Goal: Task Accomplishment & Management: Manage account settings

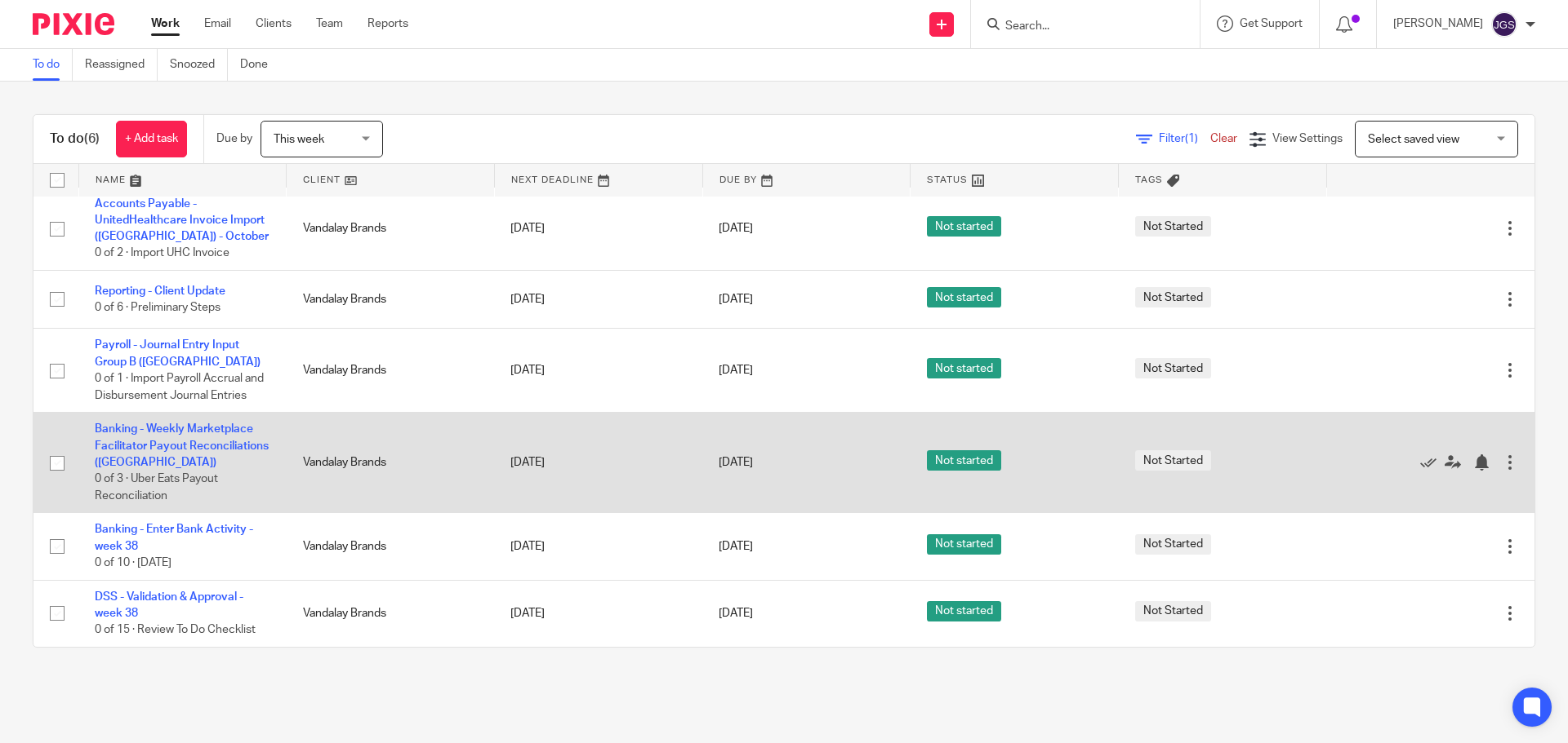
scroll to position [26, 0]
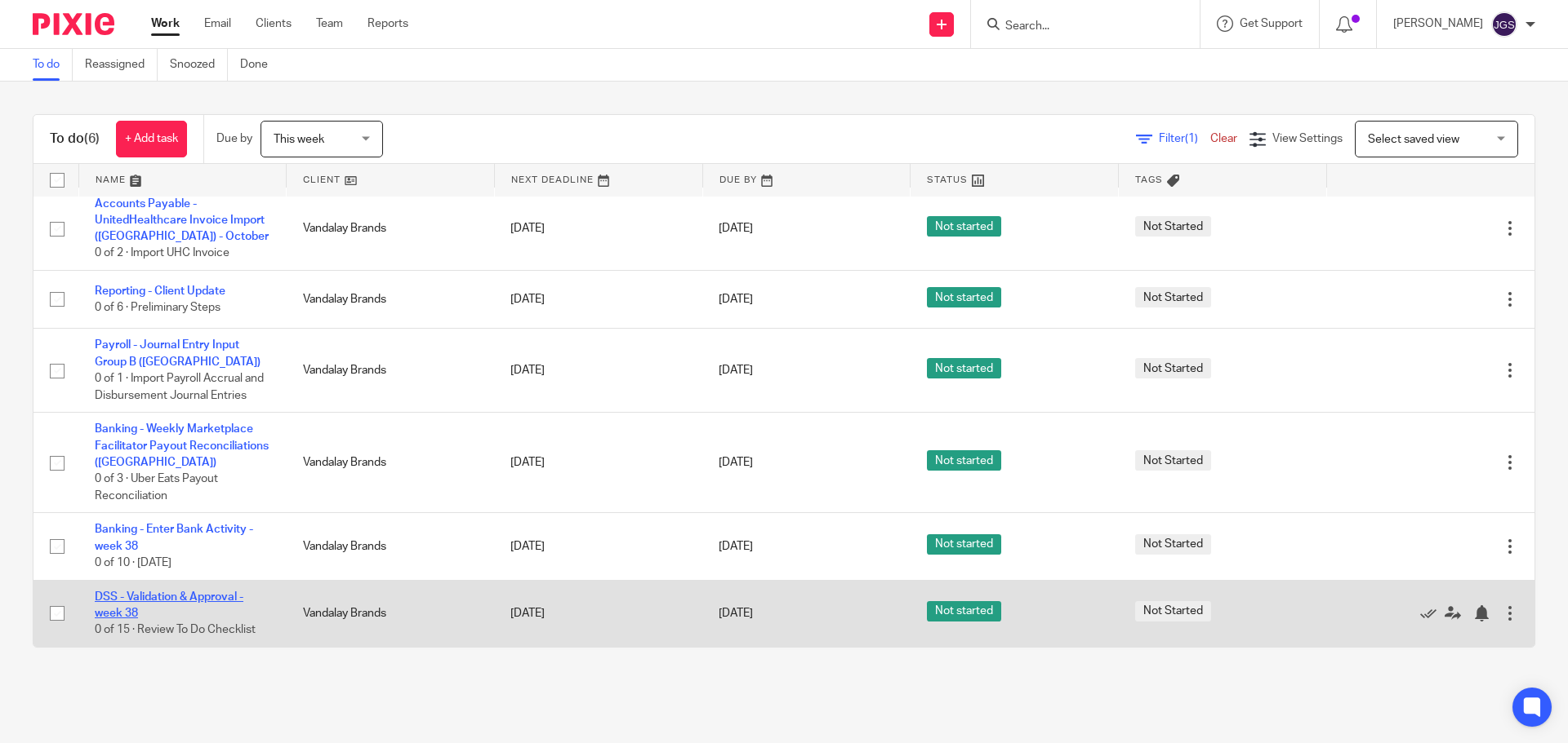
click at [162, 596] on link "DSS - Validation & Approval - week 38" at bounding box center [169, 605] width 149 height 28
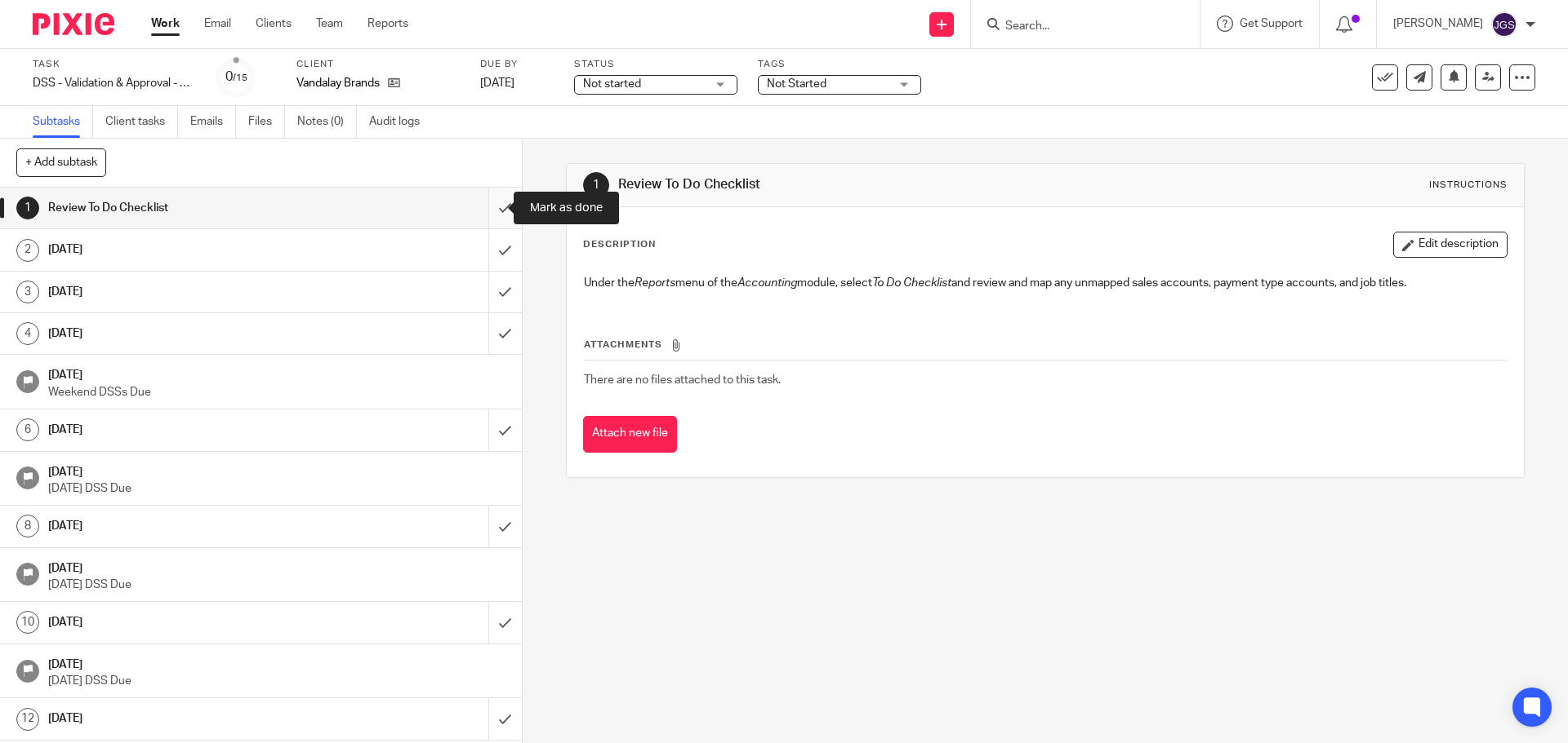
click at [488, 208] on input "submit" at bounding box center [261, 208] width 522 height 41
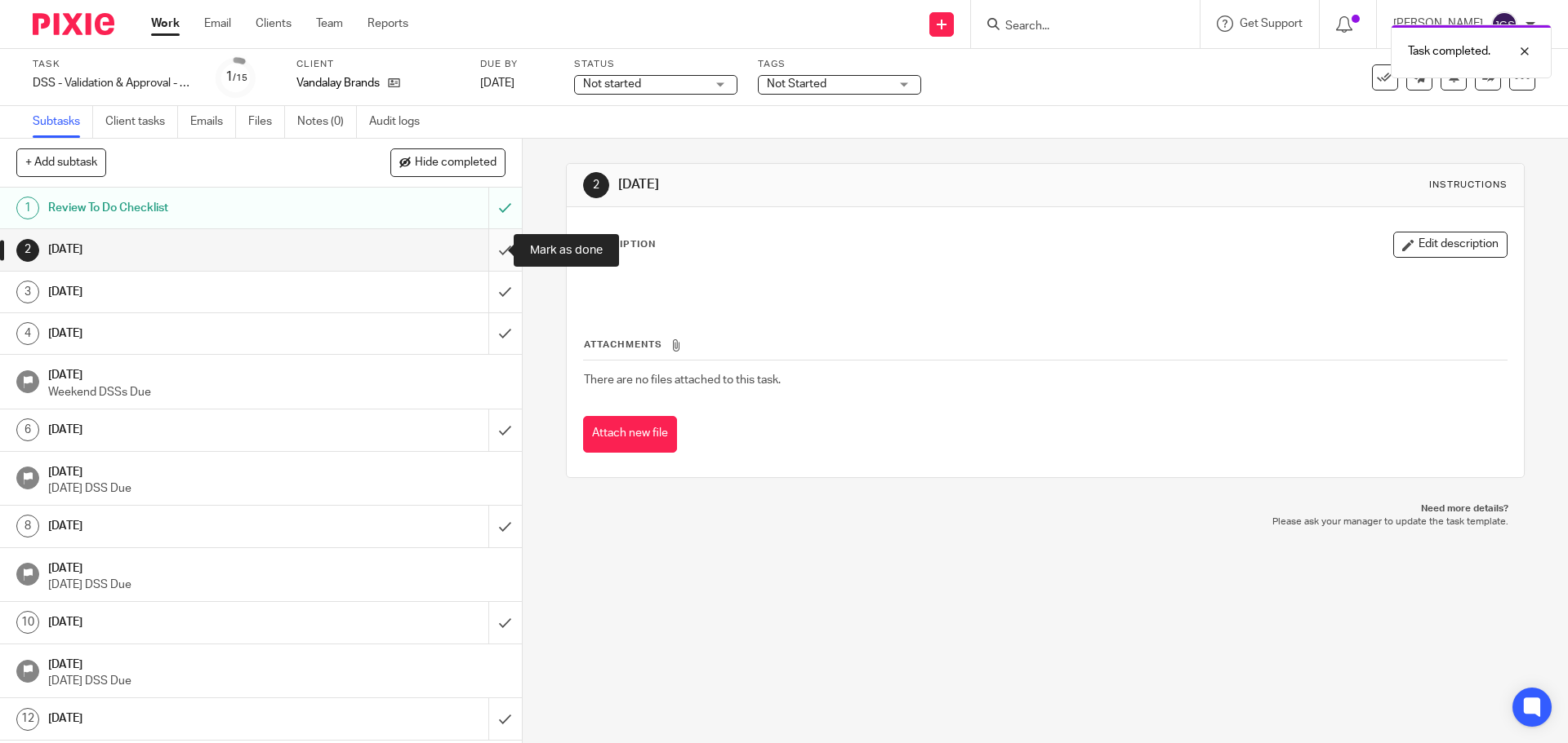
click at [489, 251] on input "submit" at bounding box center [261, 249] width 522 height 41
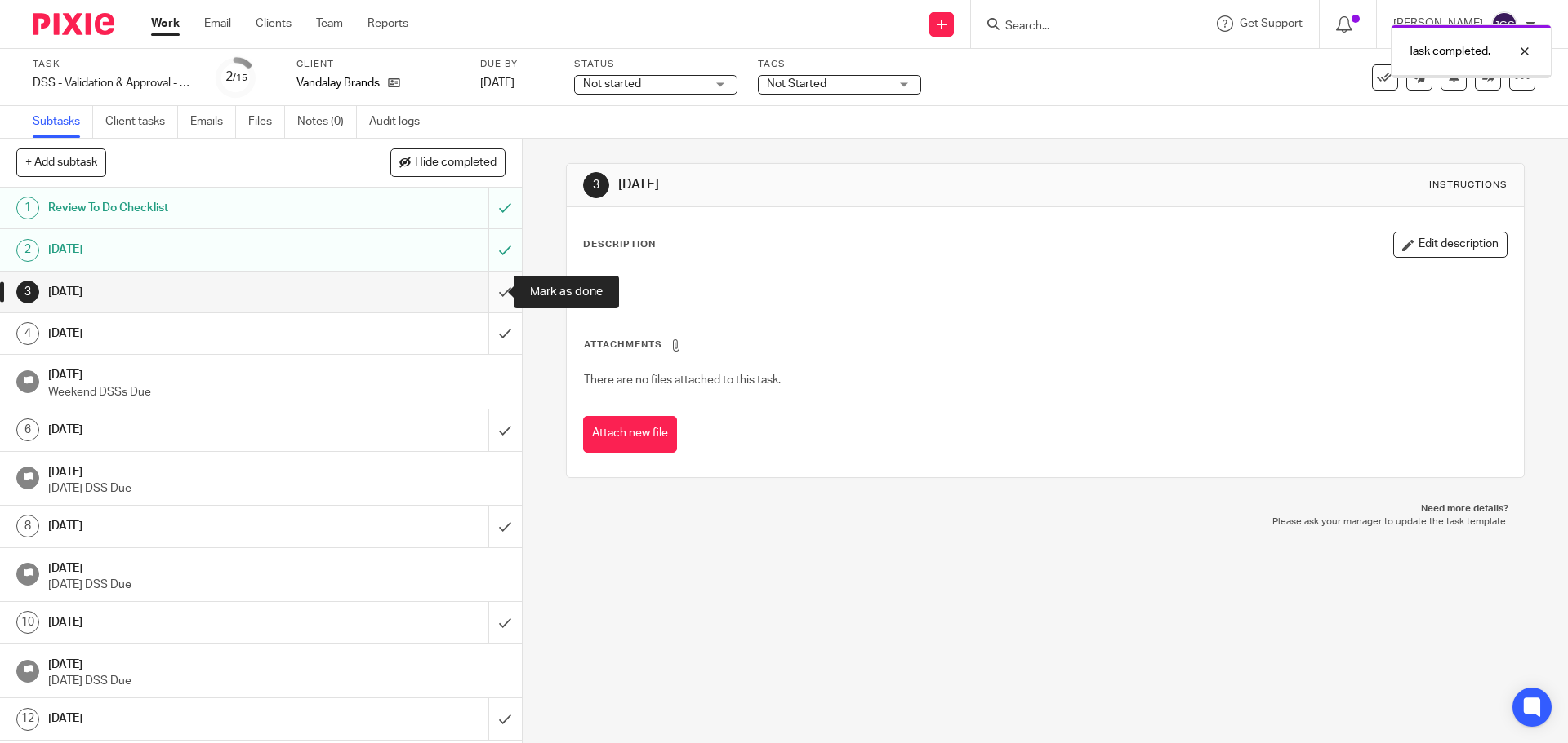
click at [489, 291] on input "submit" at bounding box center [261, 292] width 522 height 41
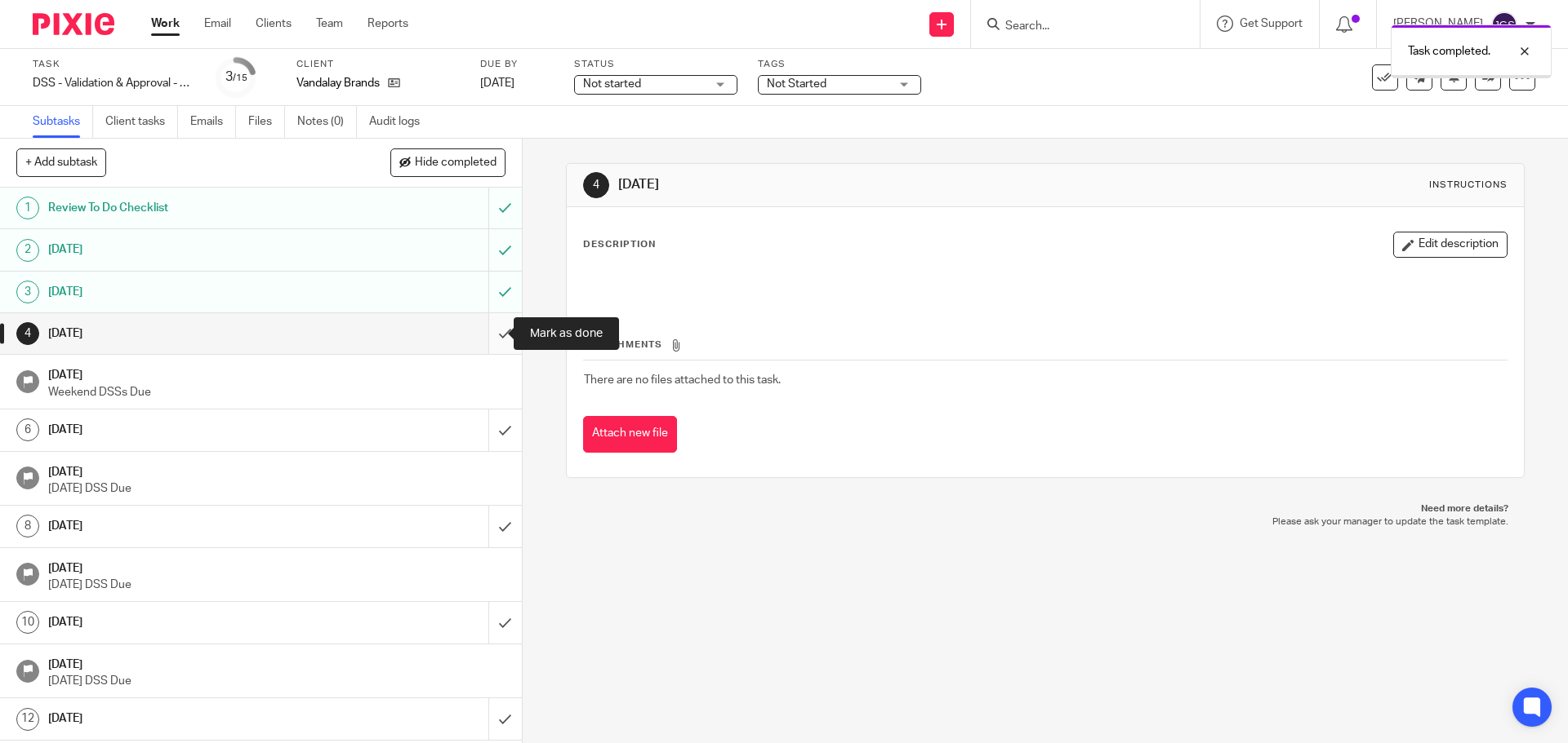
click at [489, 332] on input "submit" at bounding box center [261, 333] width 522 height 41
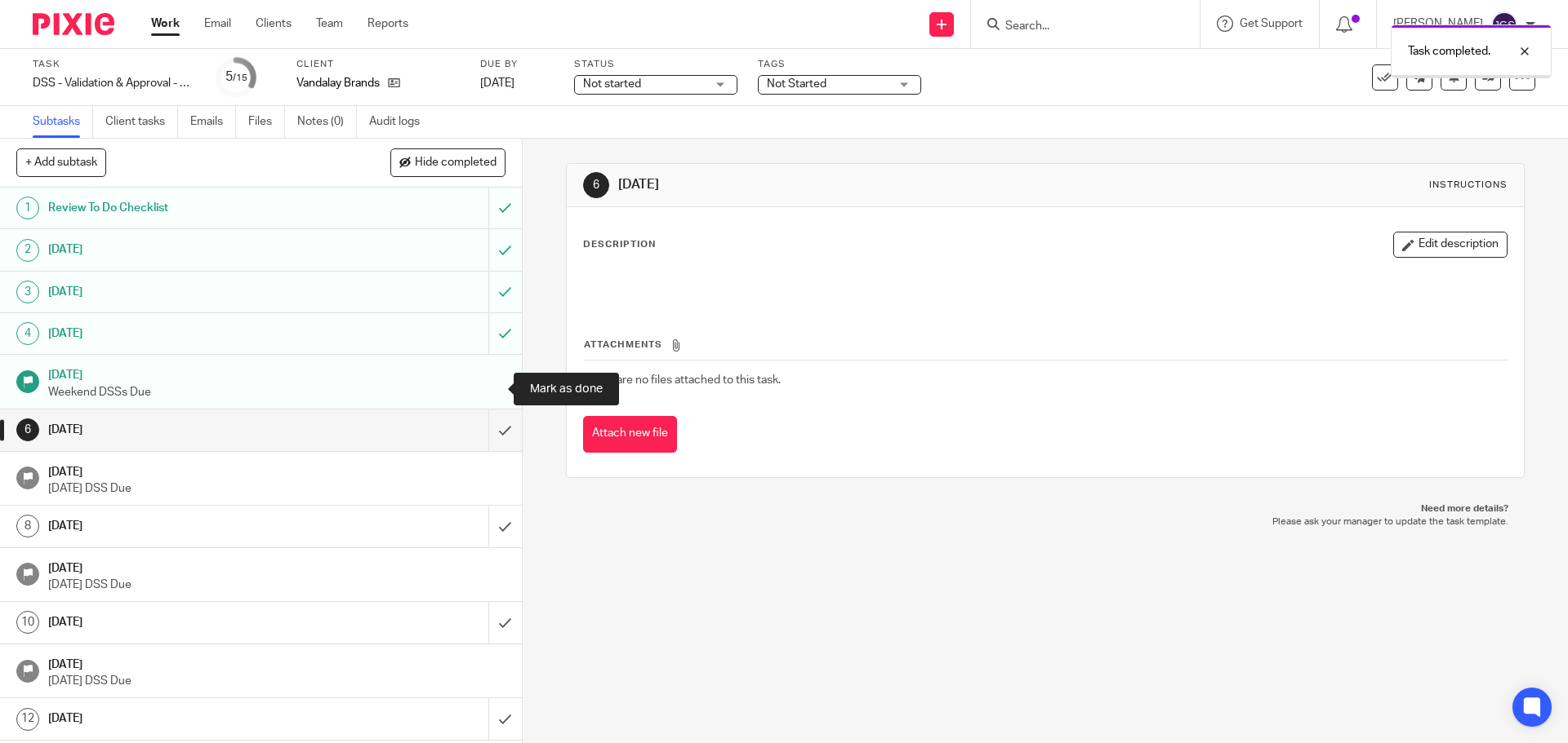
scroll to position [81, 0]
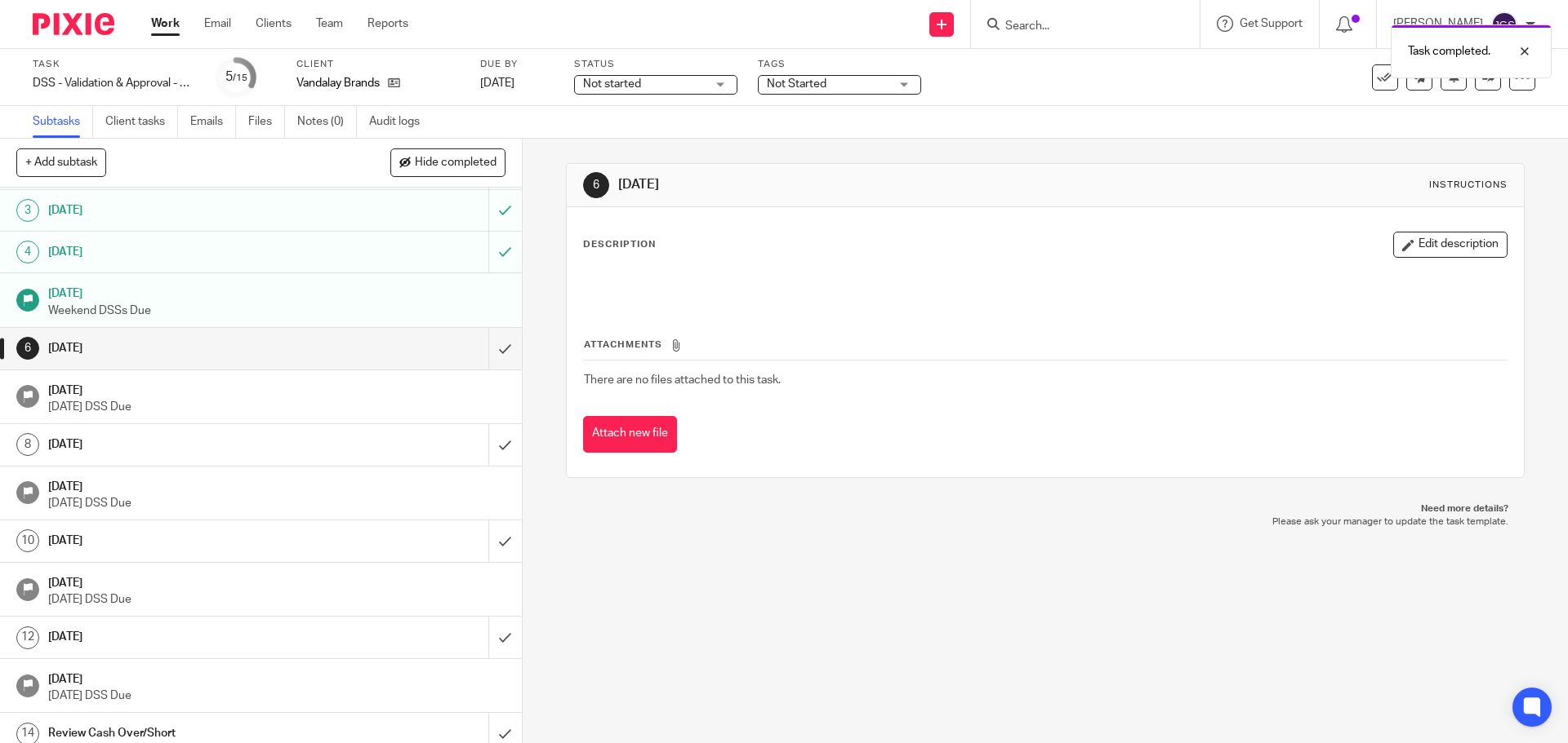
click at [723, 81] on div "Not started Not started" at bounding box center [655, 85] width 163 height 19
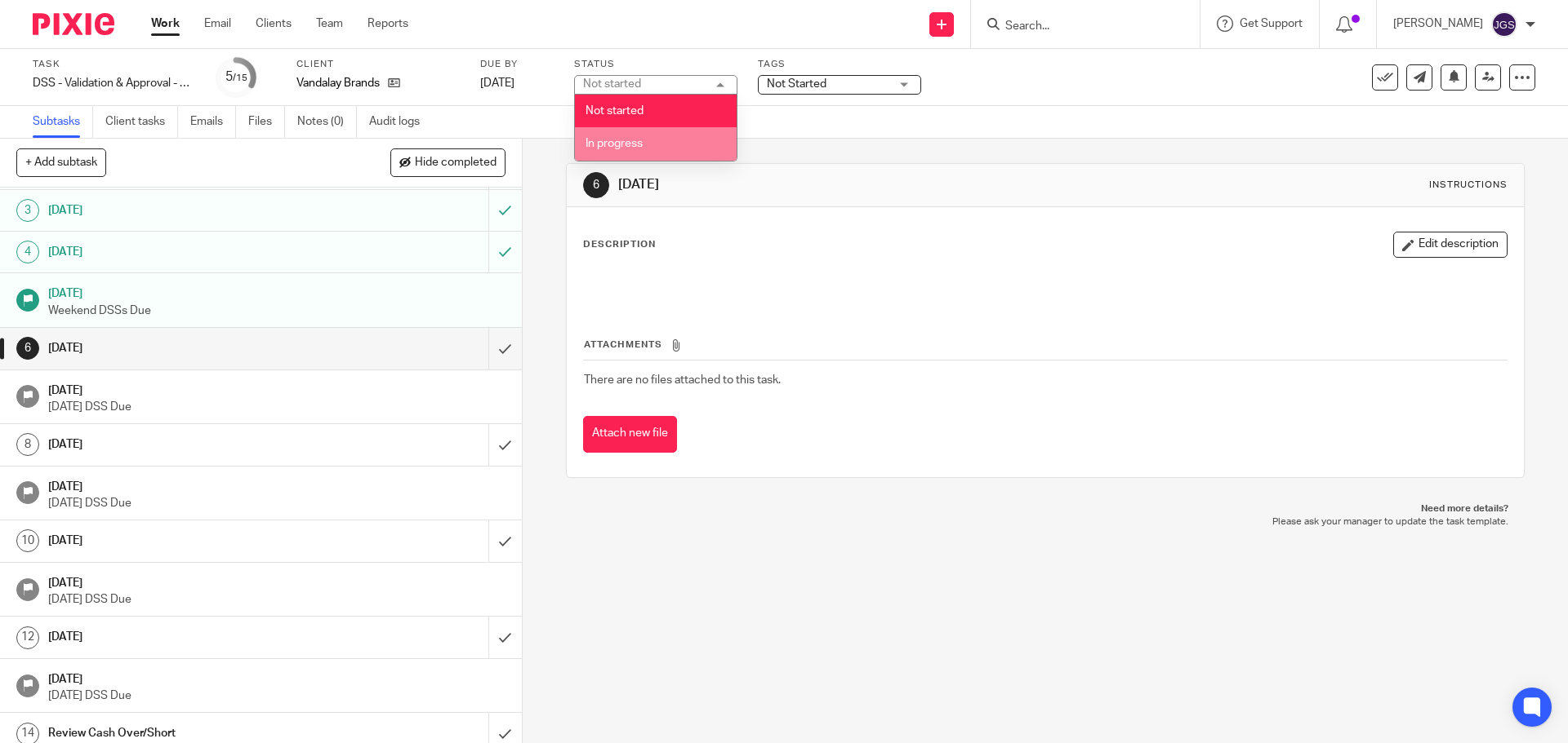
click at [675, 155] on li "In progress" at bounding box center [655, 144] width 161 height 34
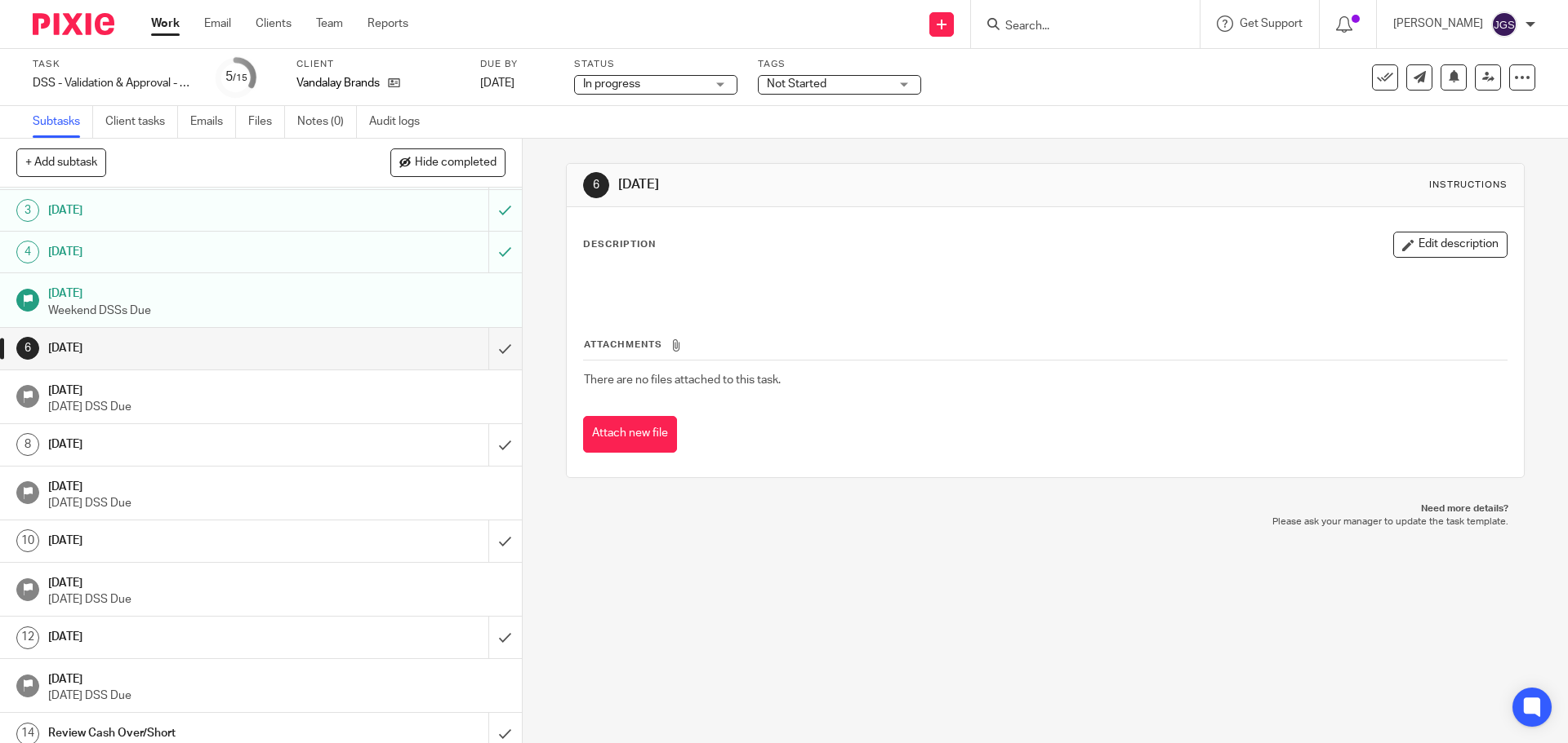
click at [906, 84] on div "Not Started" at bounding box center [839, 85] width 163 height 19
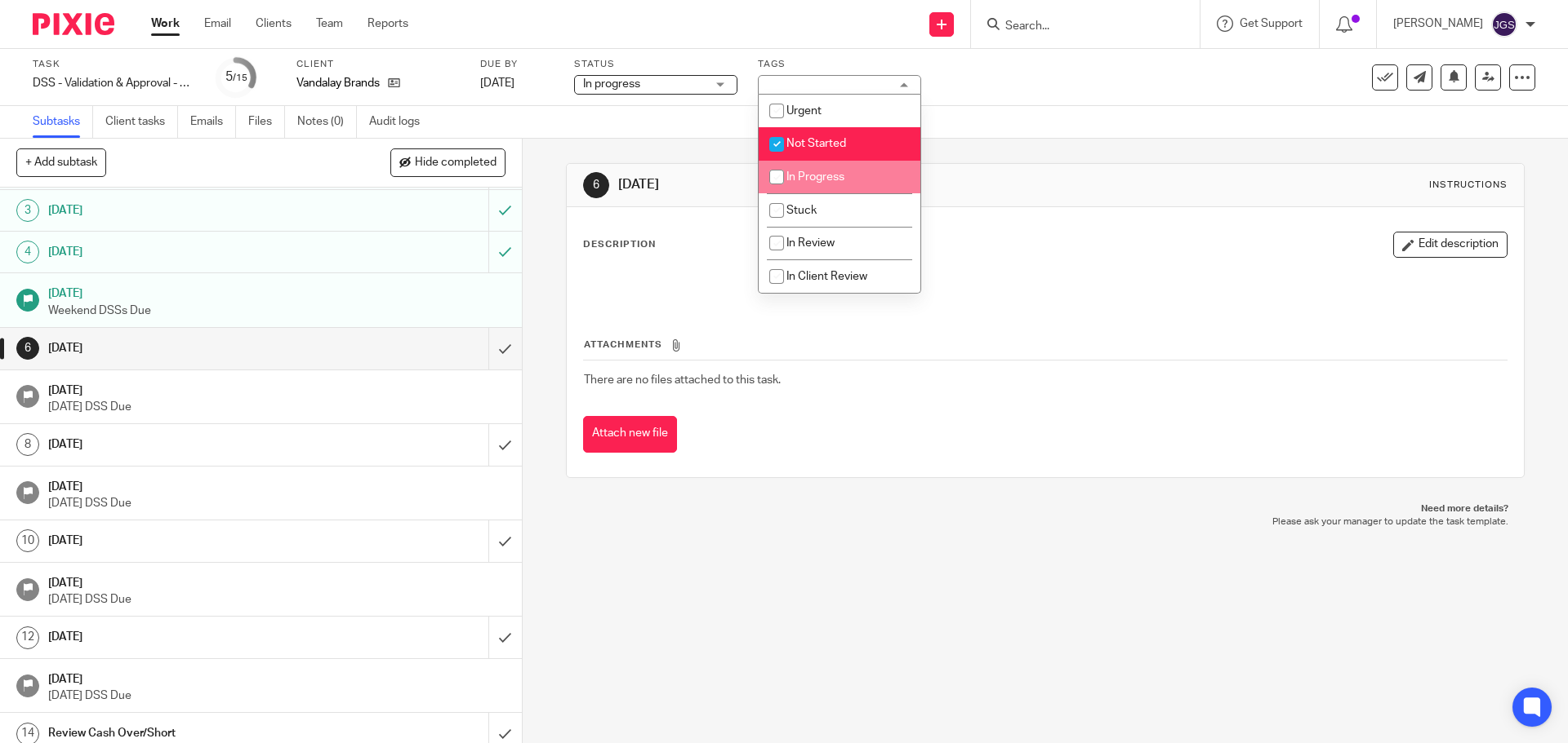
click at [850, 170] on li "In Progress" at bounding box center [839, 177] width 161 height 34
checkbox input "true"
click at [853, 129] on li "Not Started" at bounding box center [839, 144] width 161 height 34
checkbox input "false"
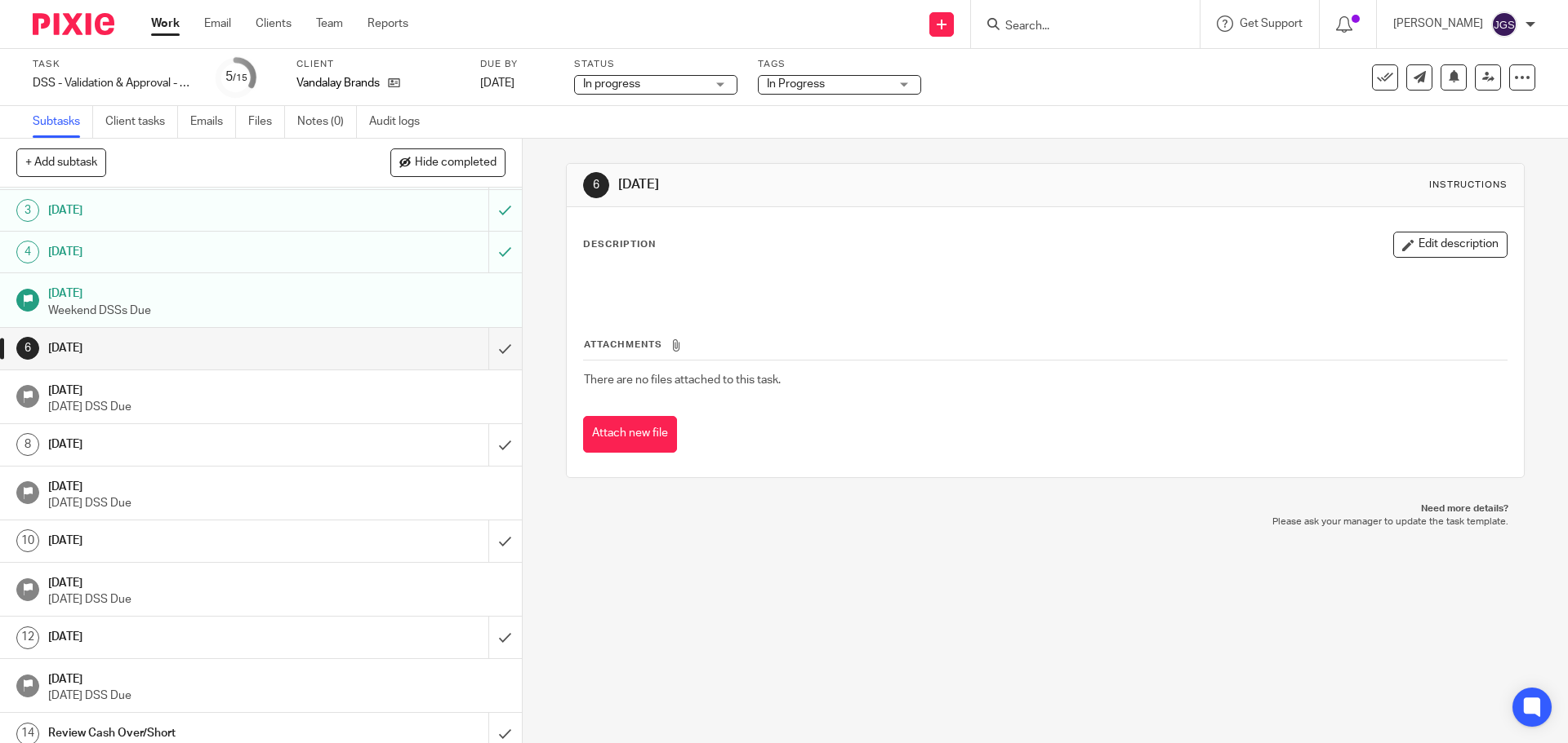
click at [990, 101] on div "Task DSS - Validation & Approval - week 38 Save DSS - Validation & Approval - w…" at bounding box center [784, 77] width 1568 height 57
click at [160, 22] on link "Work" at bounding box center [165, 23] width 29 height 16
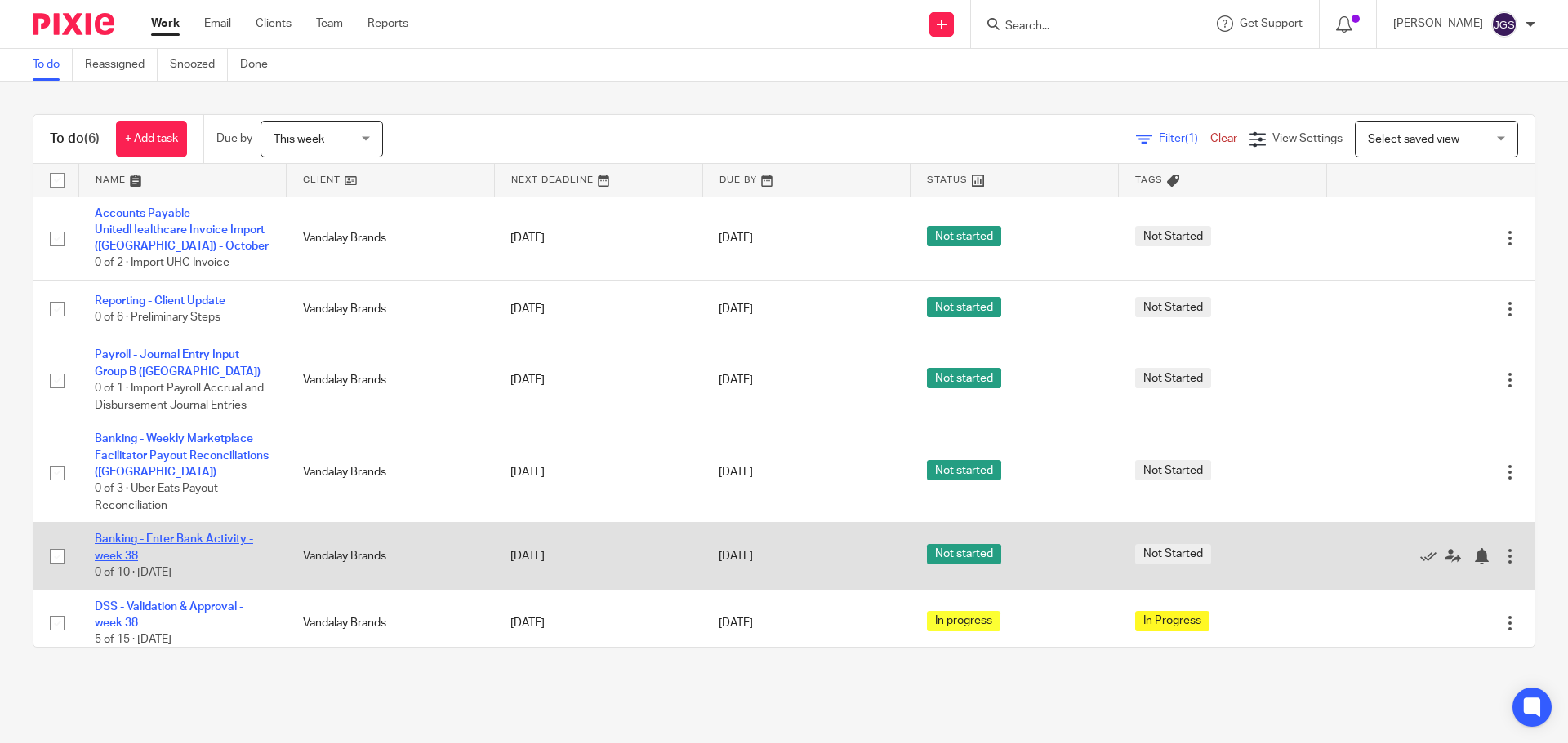
click at [187, 559] on link "Banking - Enter Bank Activity - week 38" at bounding box center [174, 547] width 159 height 28
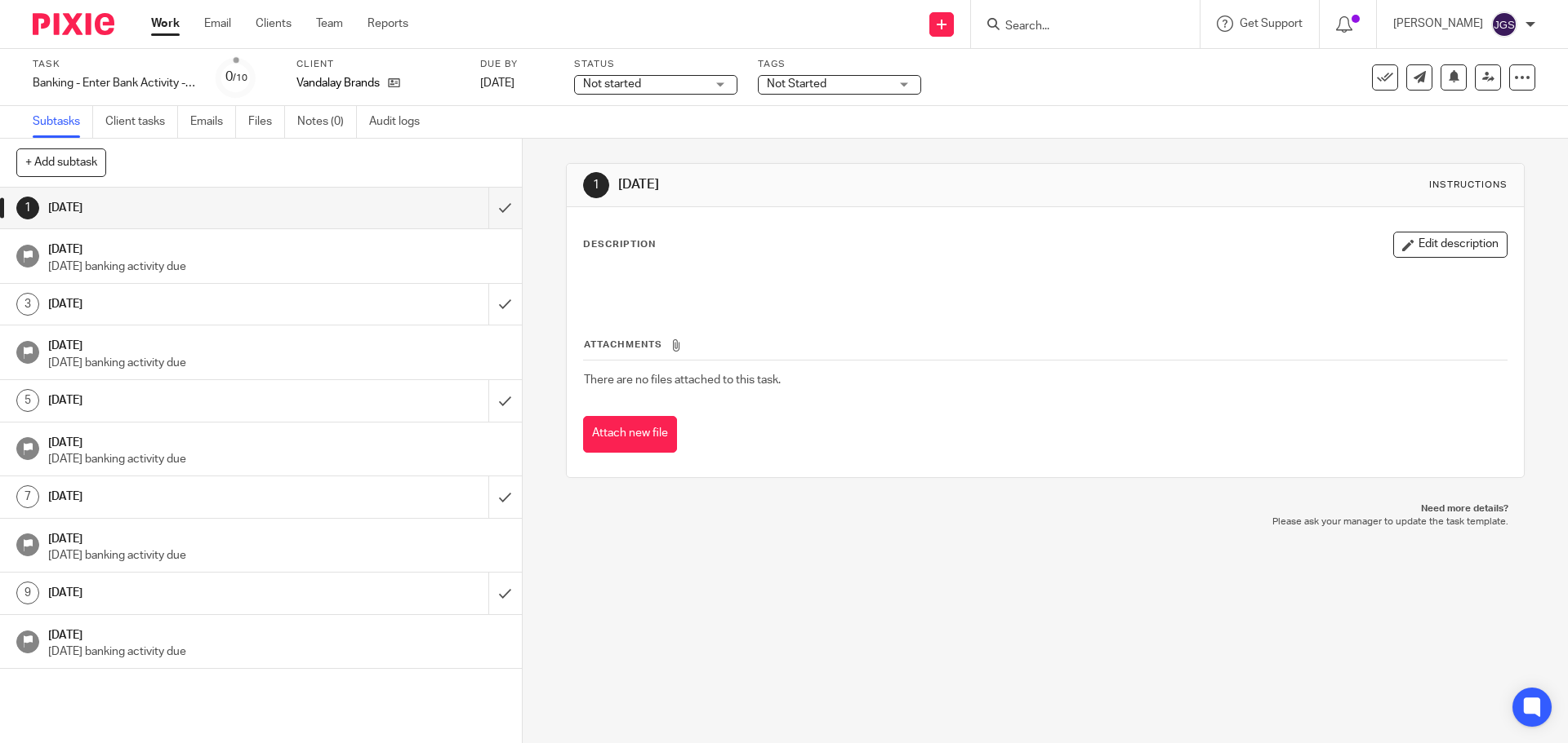
click at [718, 81] on div "Not started Not started" at bounding box center [655, 85] width 163 height 19
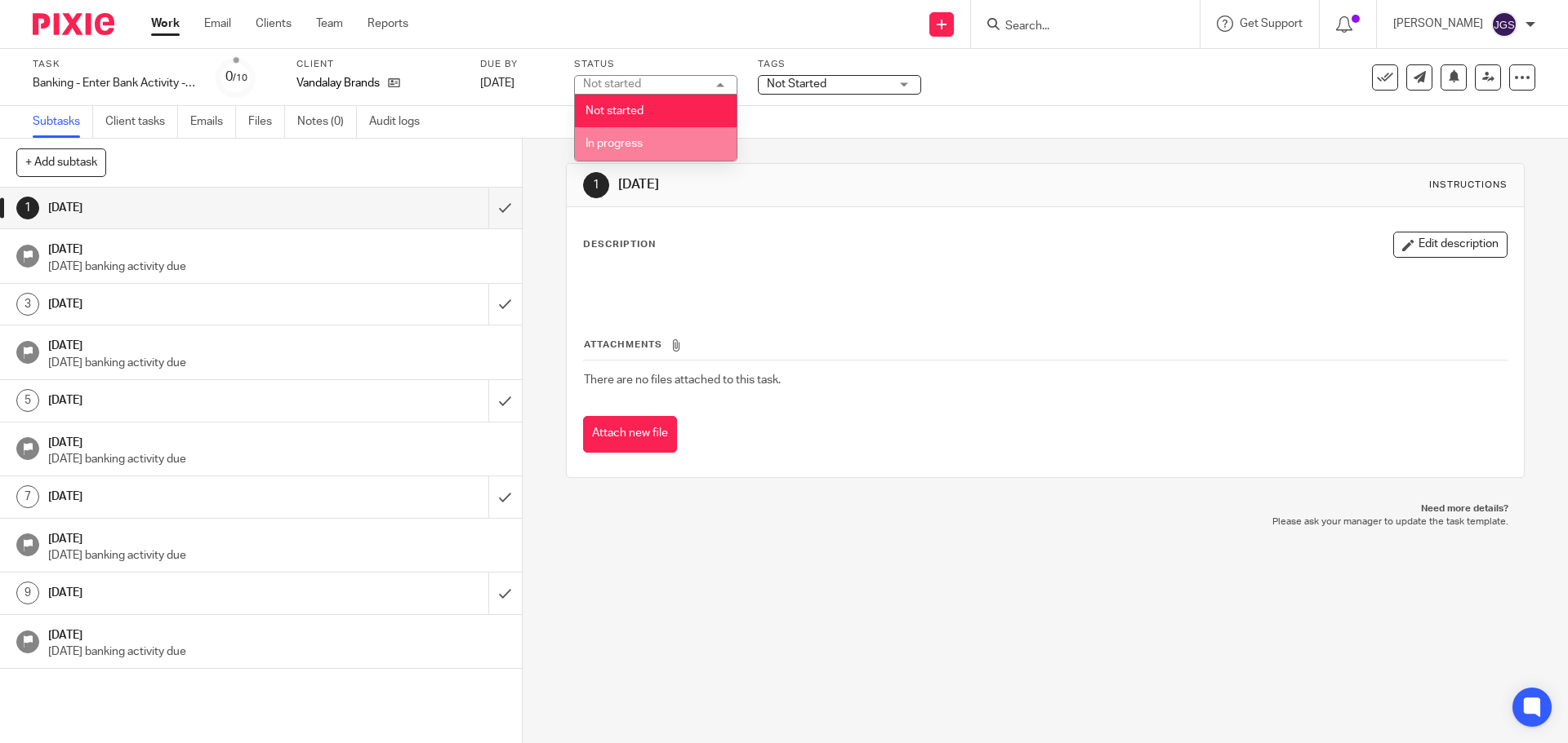
click at [695, 139] on li "In progress" at bounding box center [655, 144] width 161 height 34
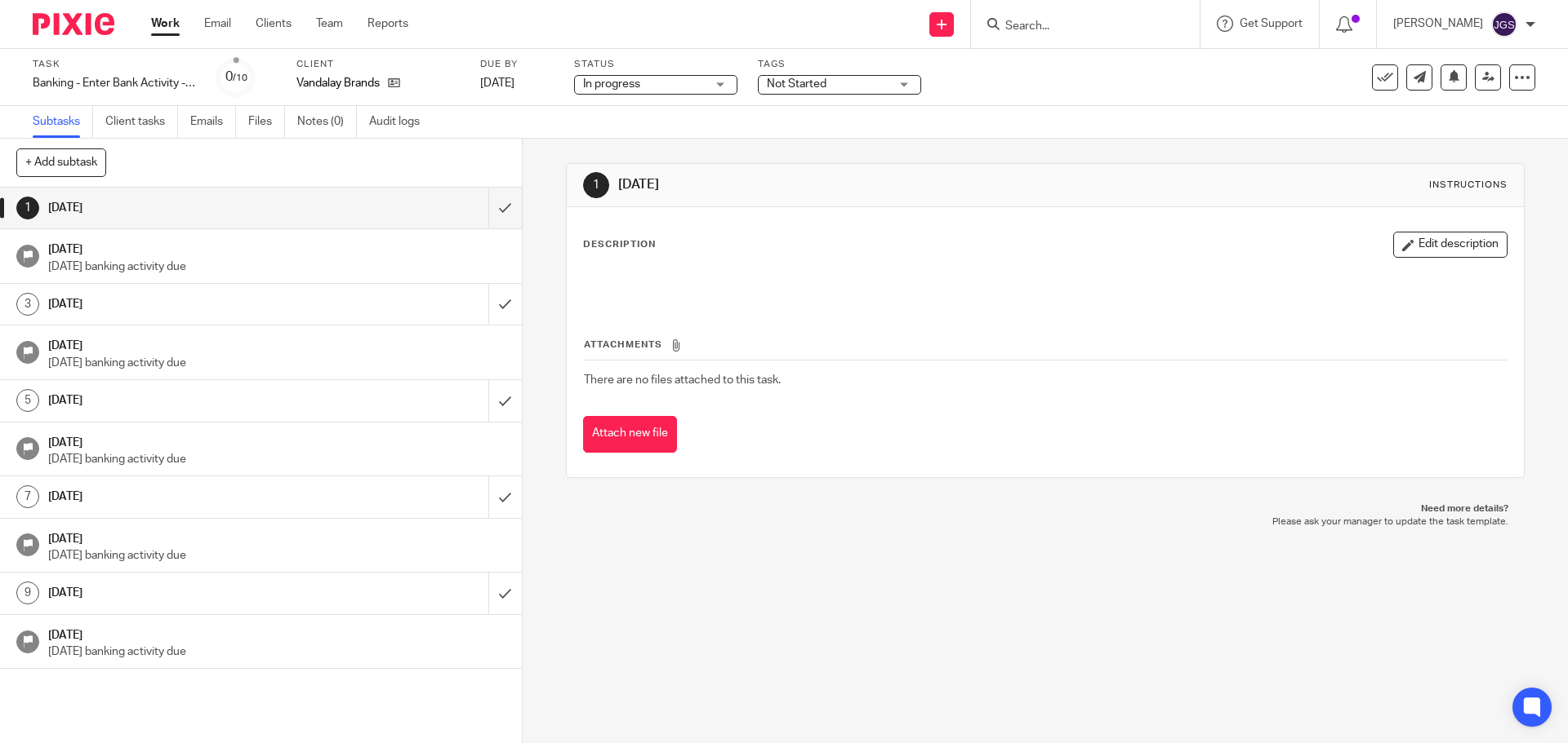
click at [905, 81] on div "Not Started" at bounding box center [839, 85] width 163 height 19
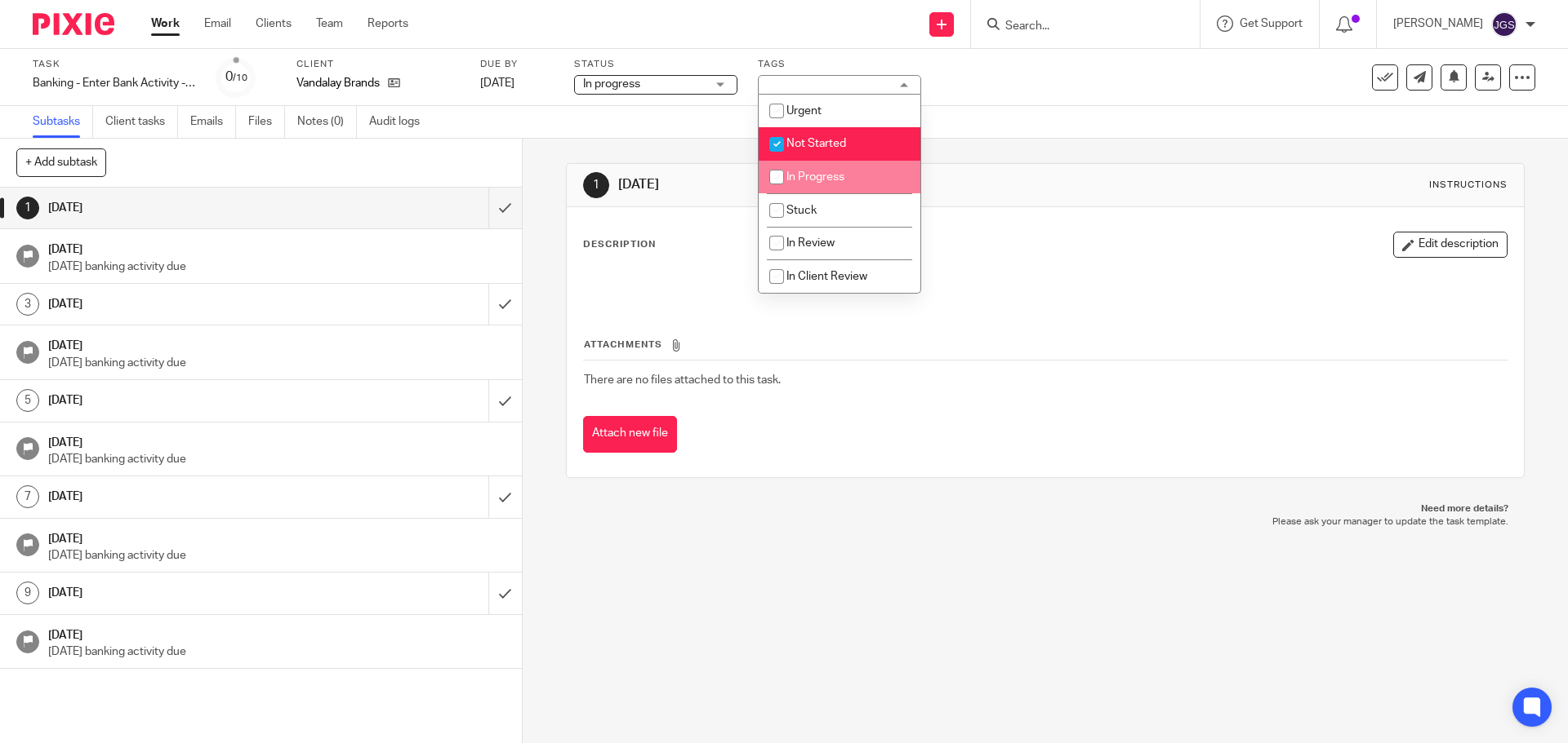
click at [830, 166] on li "In Progress" at bounding box center [839, 177] width 161 height 34
checkbox input "true"
click at [828, 145] on span "Not Started" at bounding box center [816, 144] width 60 height 12
checkbox input "false"
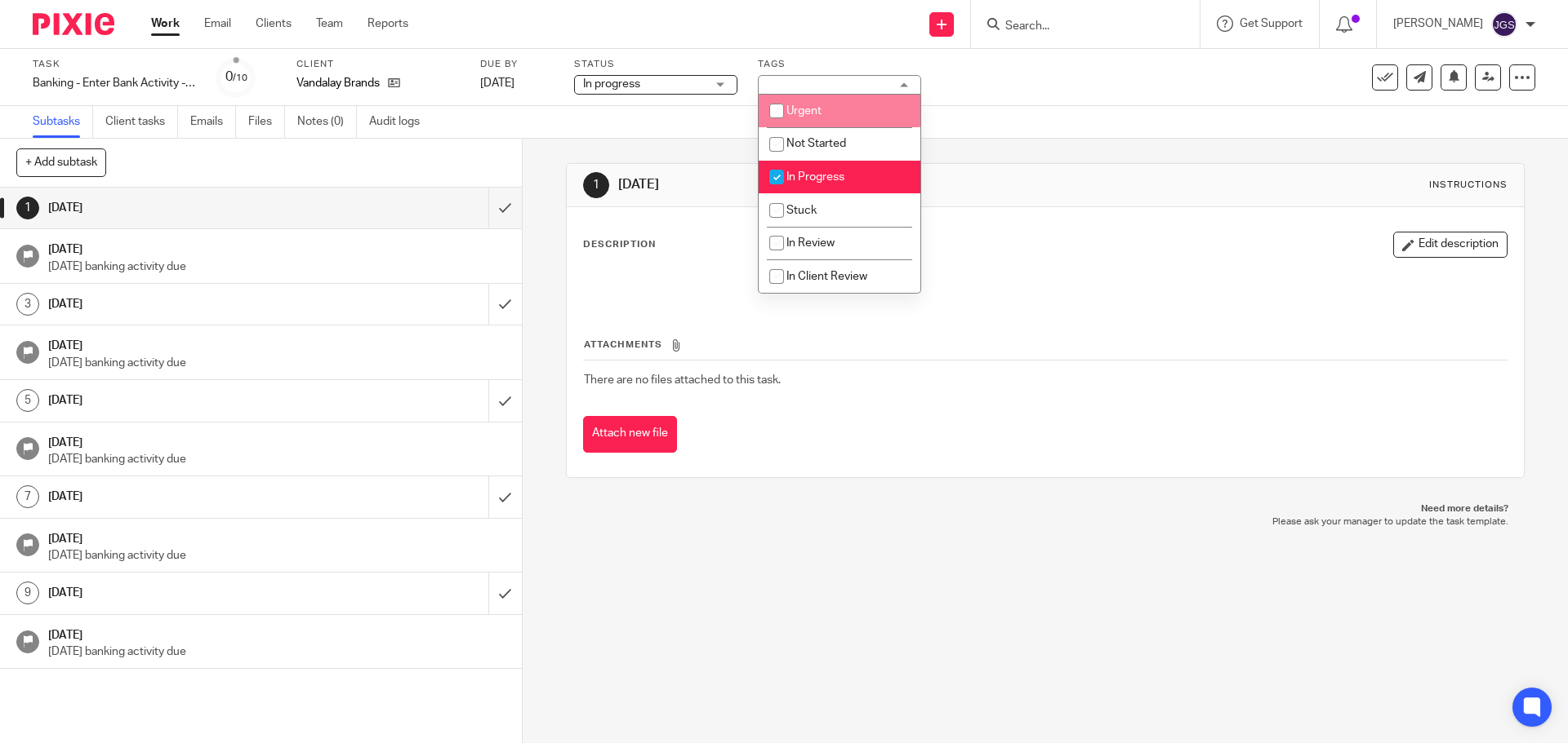
click at [165, 19] on link "Work" at bounding box center [165, 23] width 29 height 16
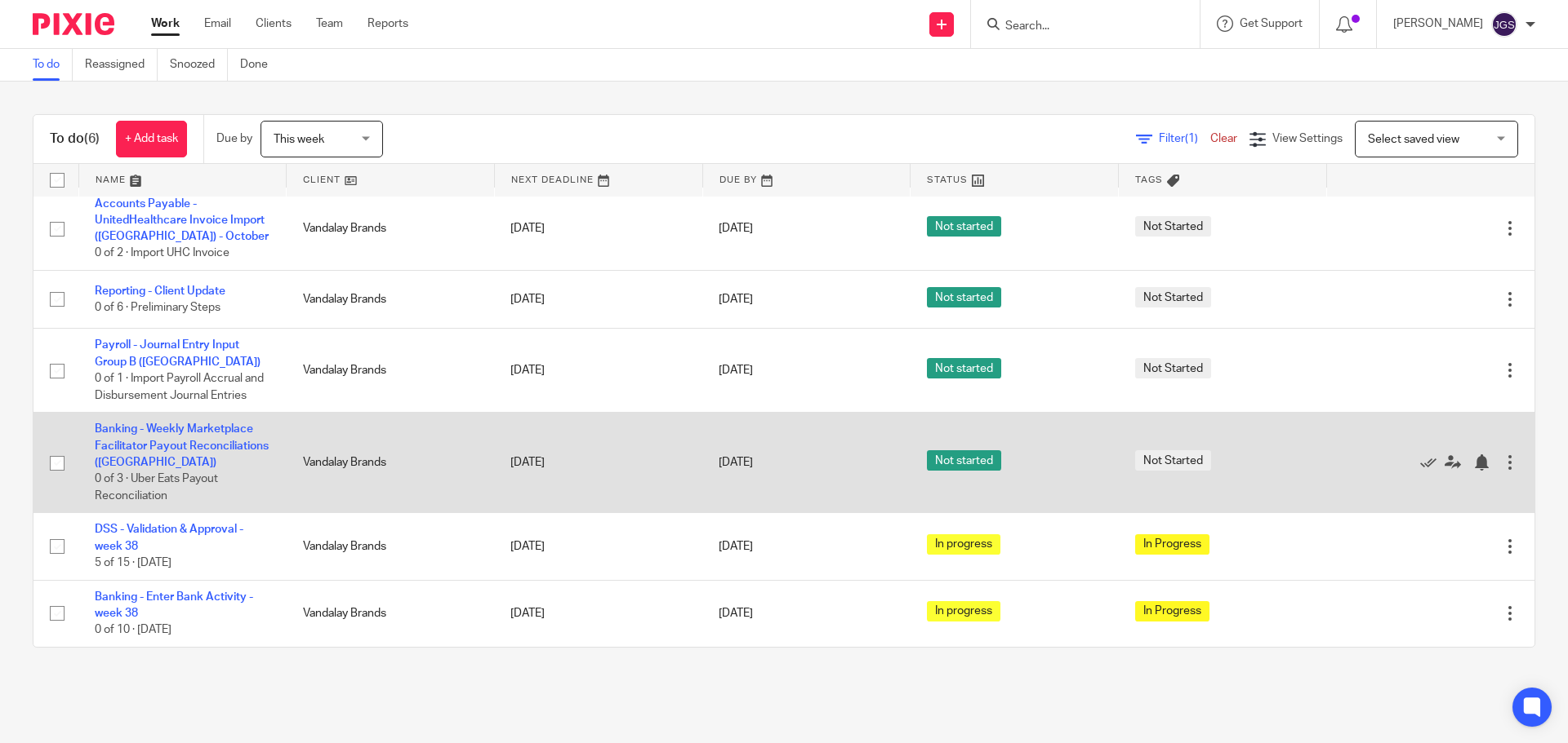
scroll to position [26, 0]
